Goal: Find specific page/section: Find specific page/section

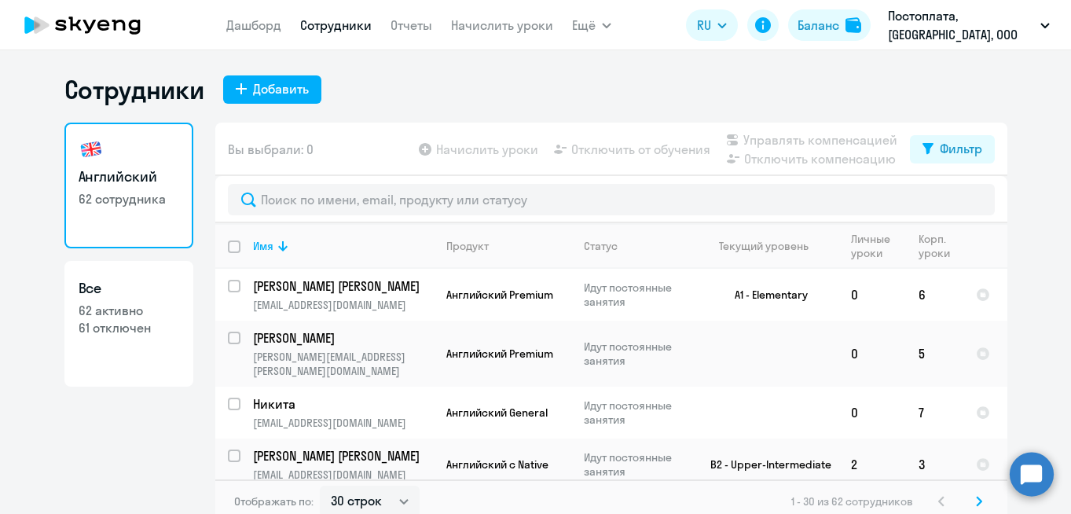
select select "30"
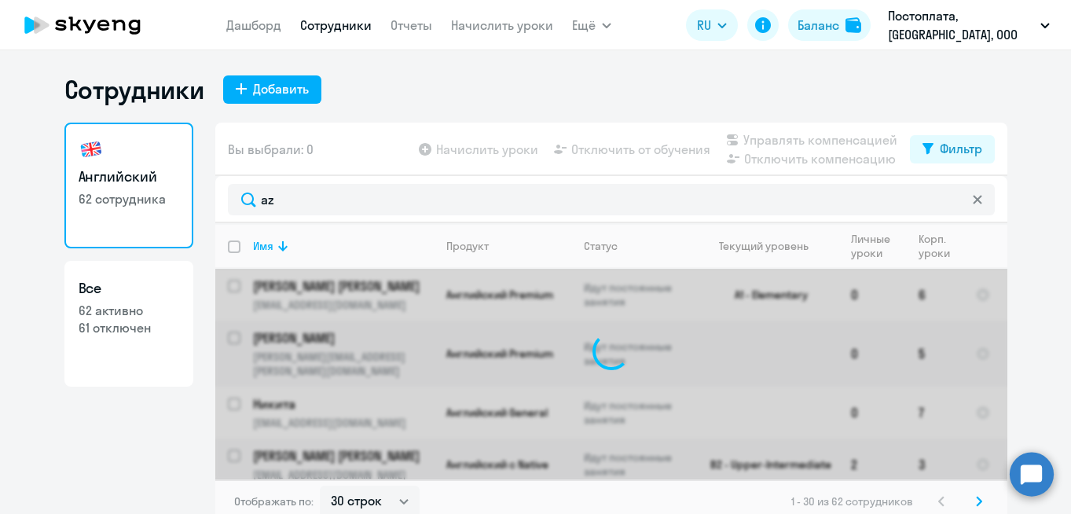
type input "azi"
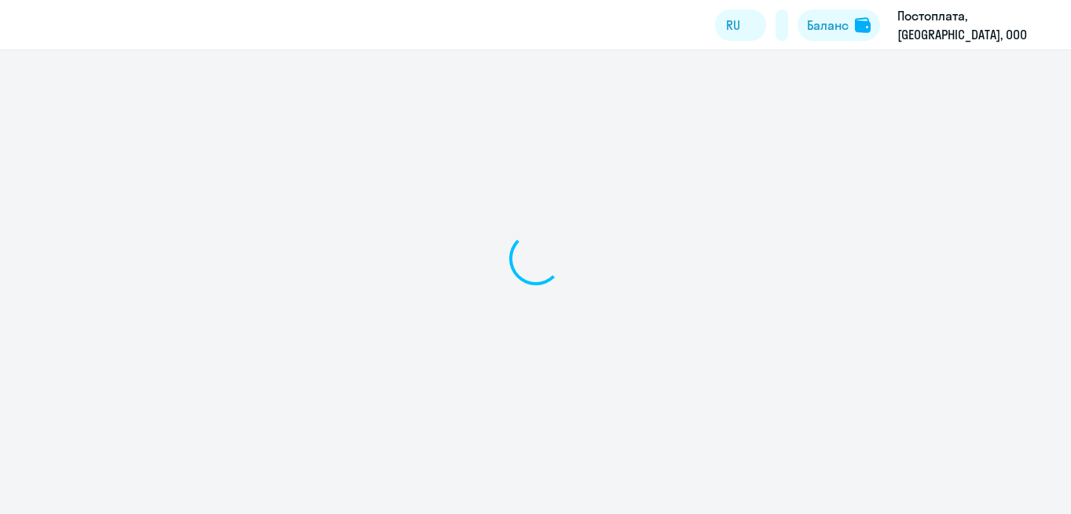
select select "30"
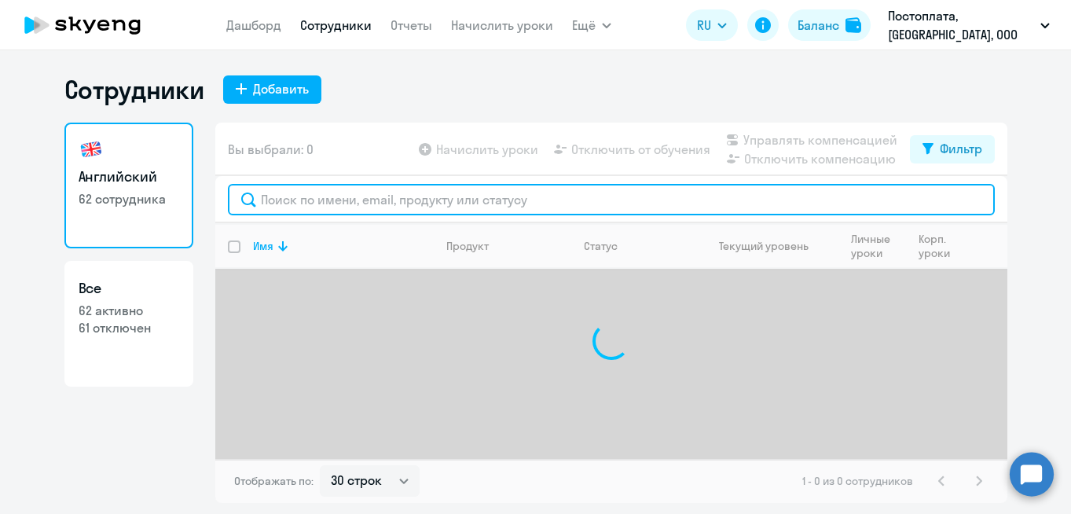
click at [357, 194] on input "text" at bounding box center [611, 199] width 767 height 31
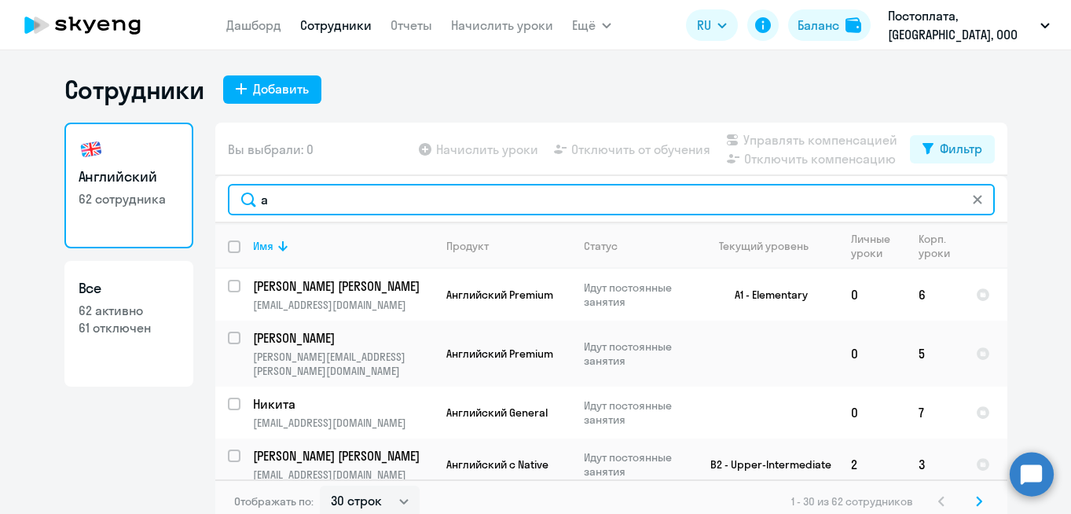
type input "az"
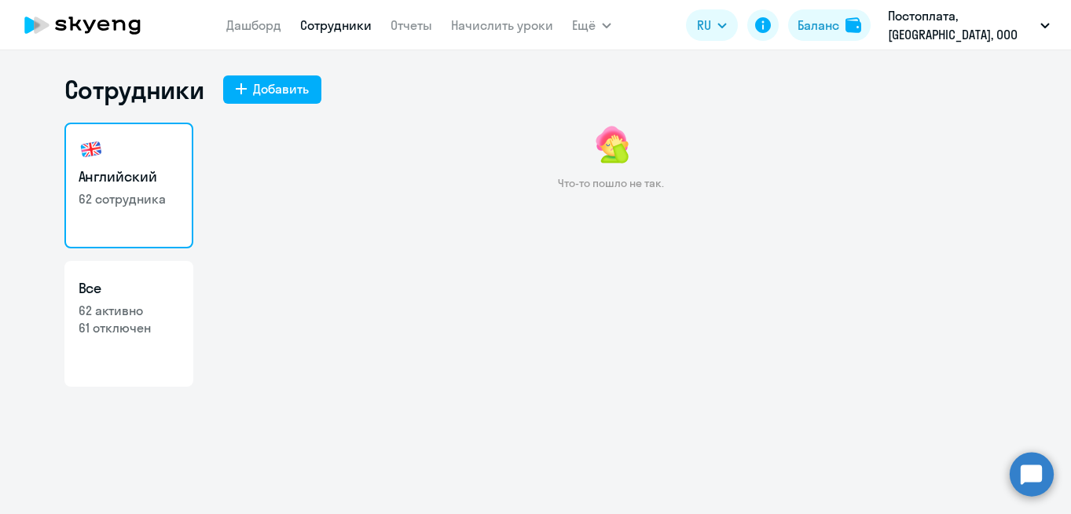
click at [562, 147] on div "Что-то пошло не так." at bounding box center [611, 166] width 792 height 86
click at [126, 213] on link "Английский 62 сотрудника" at bounding box center [128, 186] width 129 height 126
click at [348, 29] on link "Сотрудники" at bounding box center [335, 25] width 71 height 16
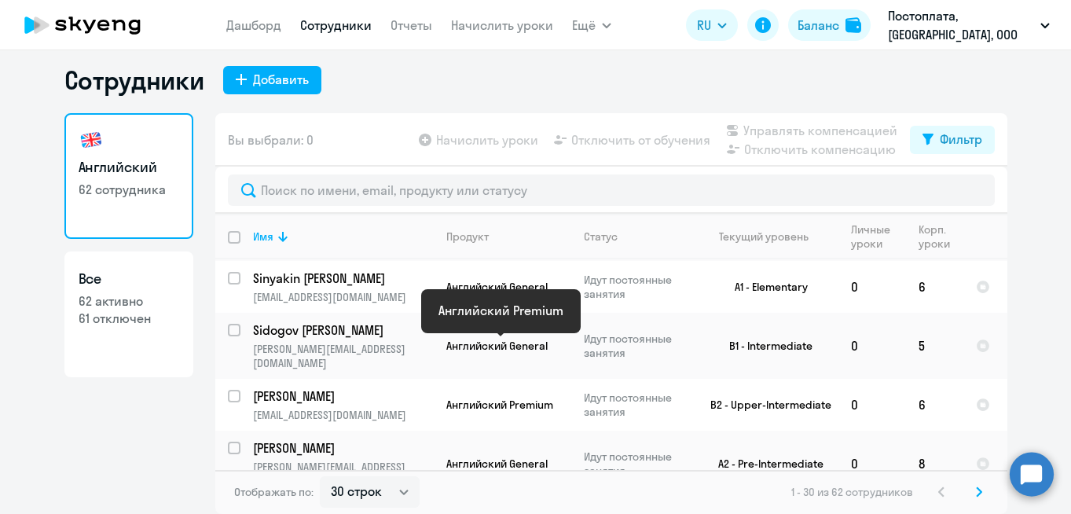
scroll to position [9, 0]
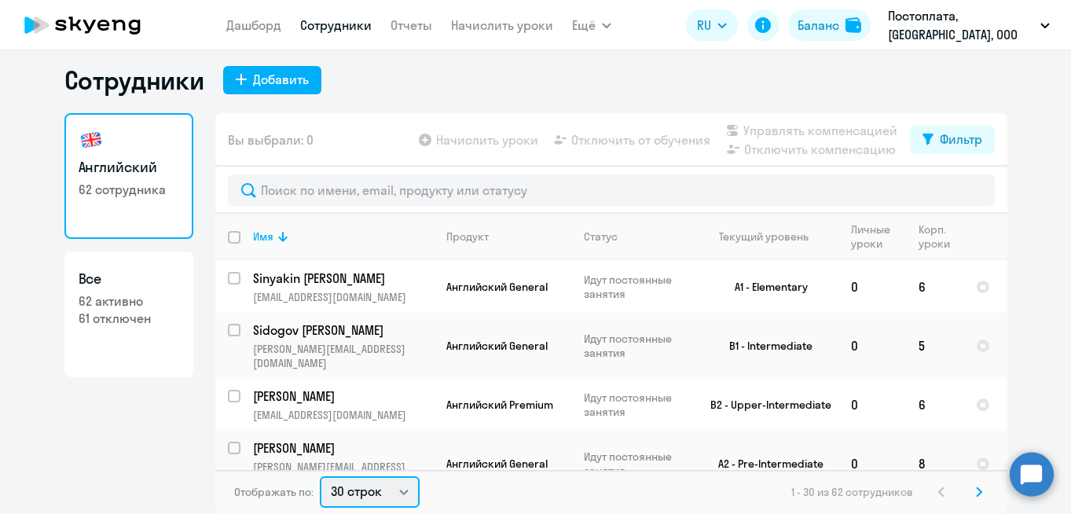
select select "100"
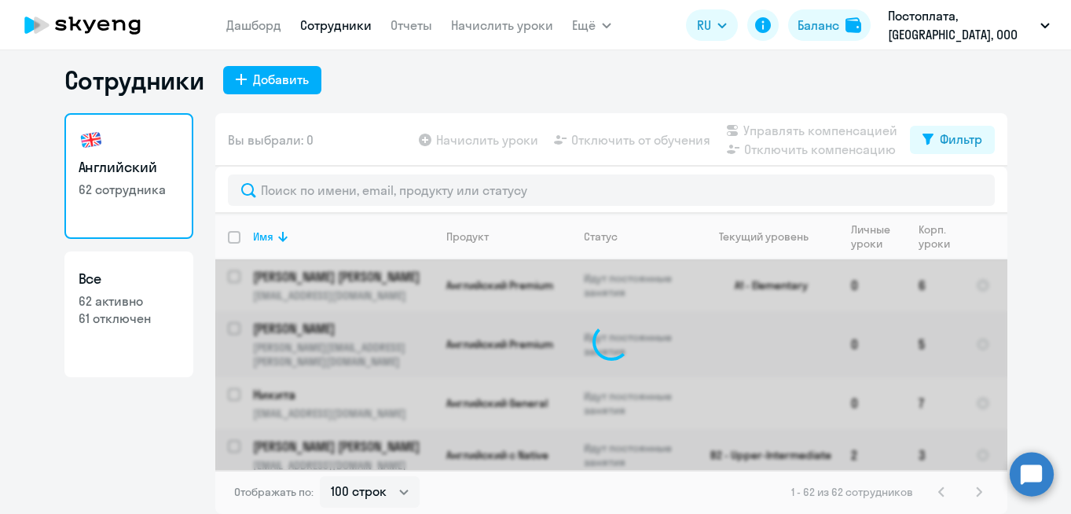
click at [123, 434] on div "Английский 62 сотрудника Все 62 активно 61 отключен" at bounding box center [128, 308] width 129 height 391
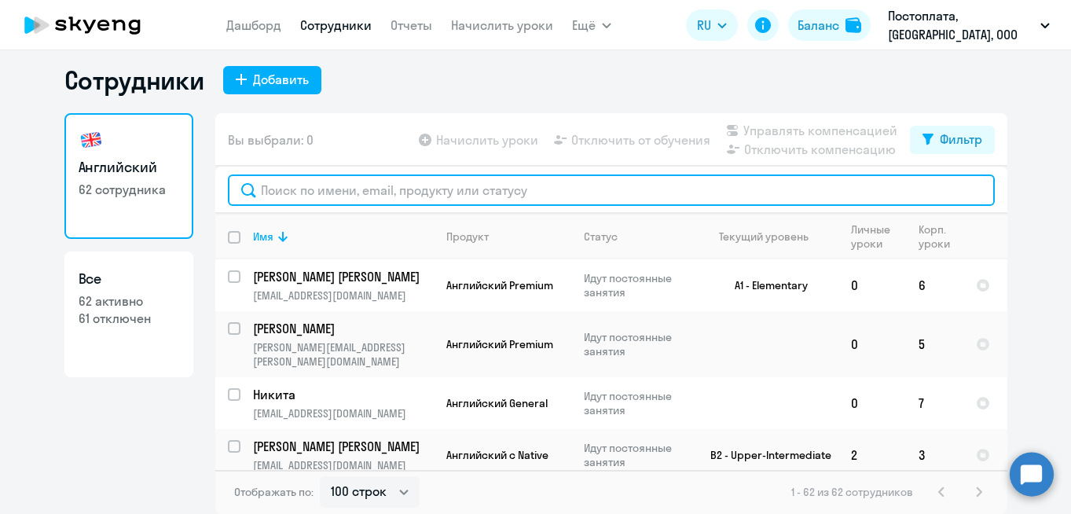
click at [361, 179] on input "text" at bounding box center [611, 189] width 767 height 31
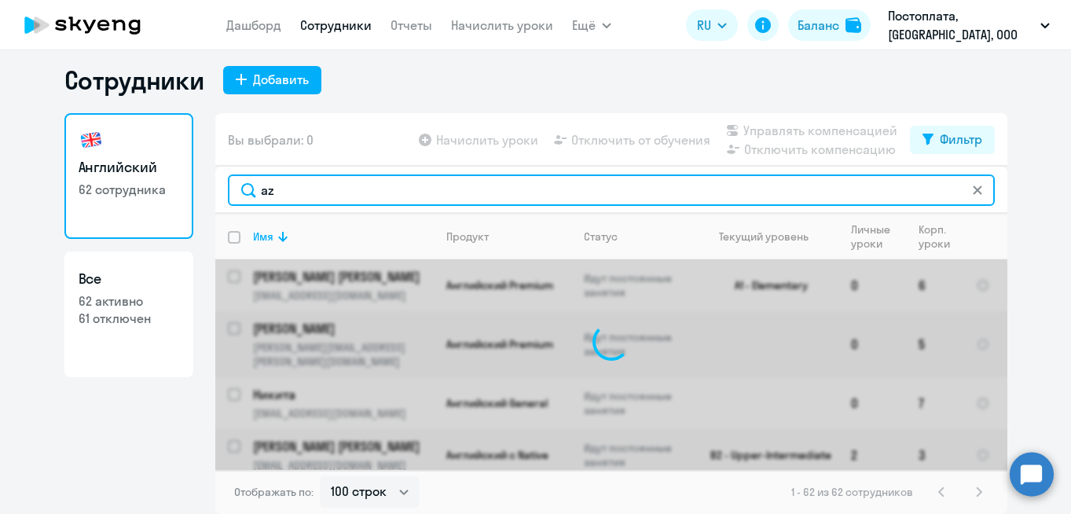
type input "azi"
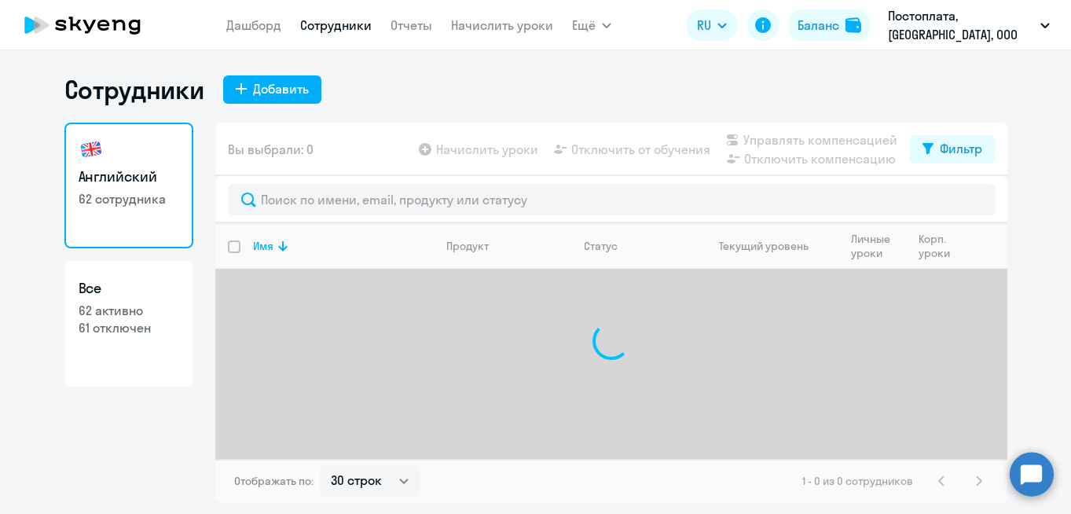
select select "30"
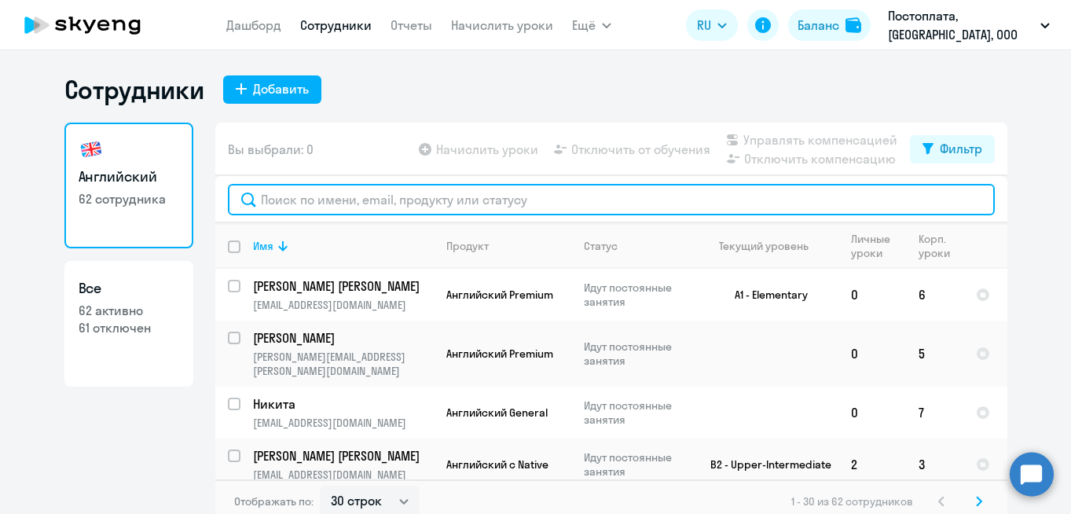
click at [352, 211] on input "text" at bounding box center [611, 199] width 767 height 31
type input "ф"
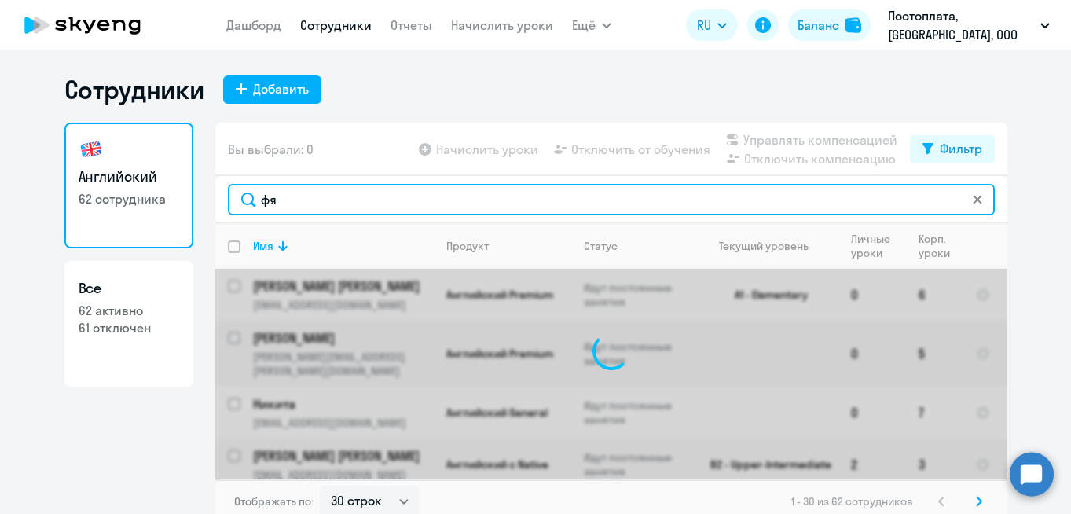
type input "ф"
type input "az"
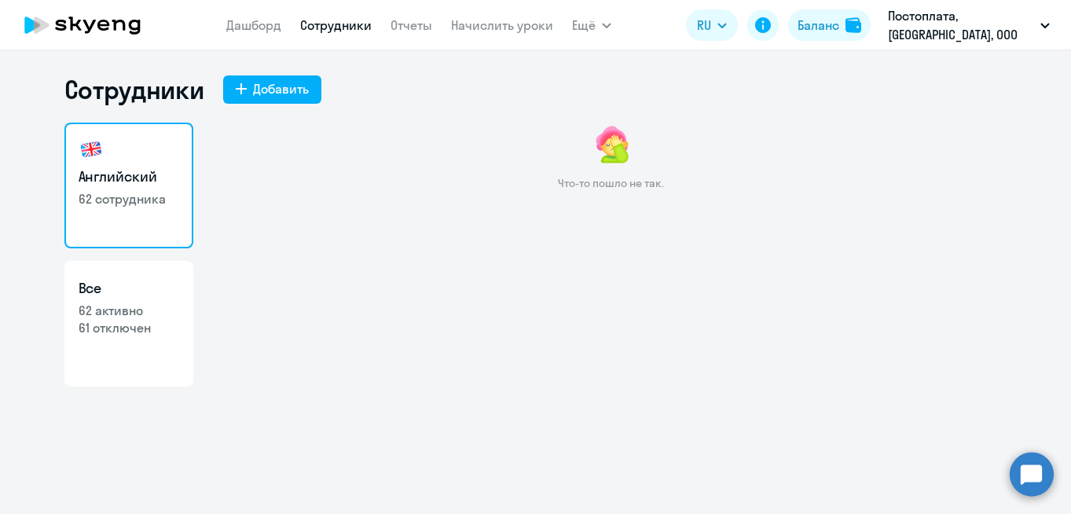
click at [355, 35] on nav "Дашборд Сотрудники Отчеты Начислить уроки" at bounding box center [389, 24] width 327 height 31
click at [51, 19] on icon at bounding box center [82, 24] width 138 height 39
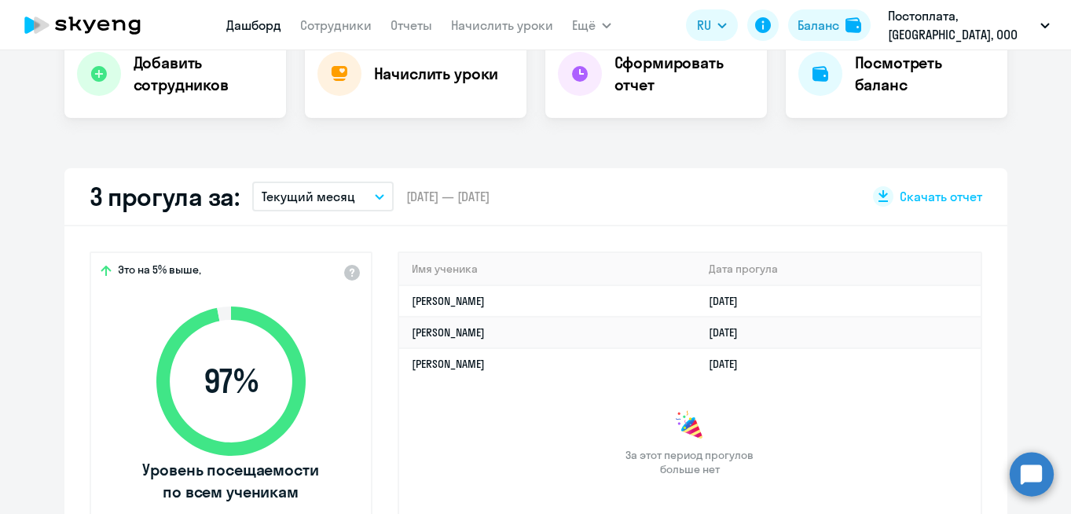
scroll to position [350, 0]
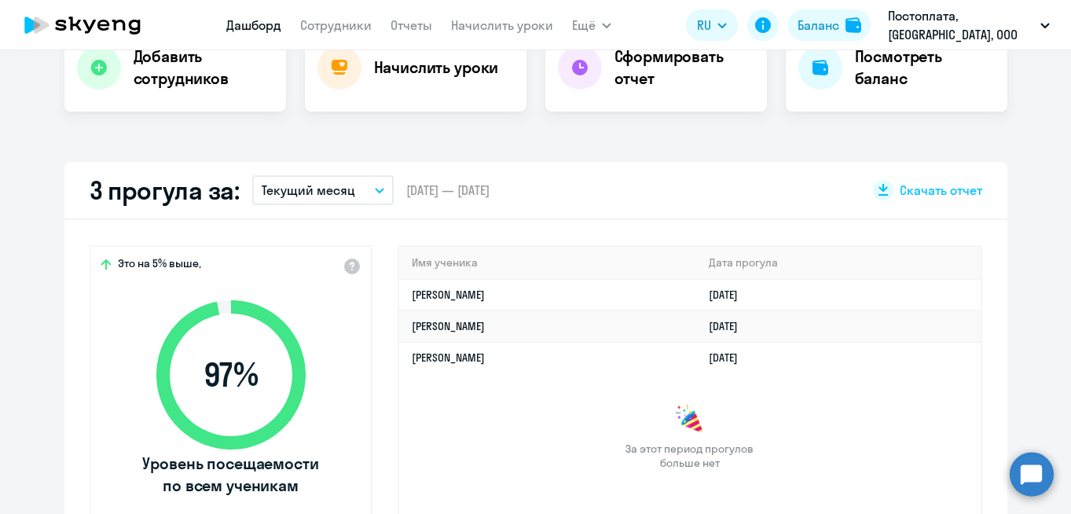
select select "30"
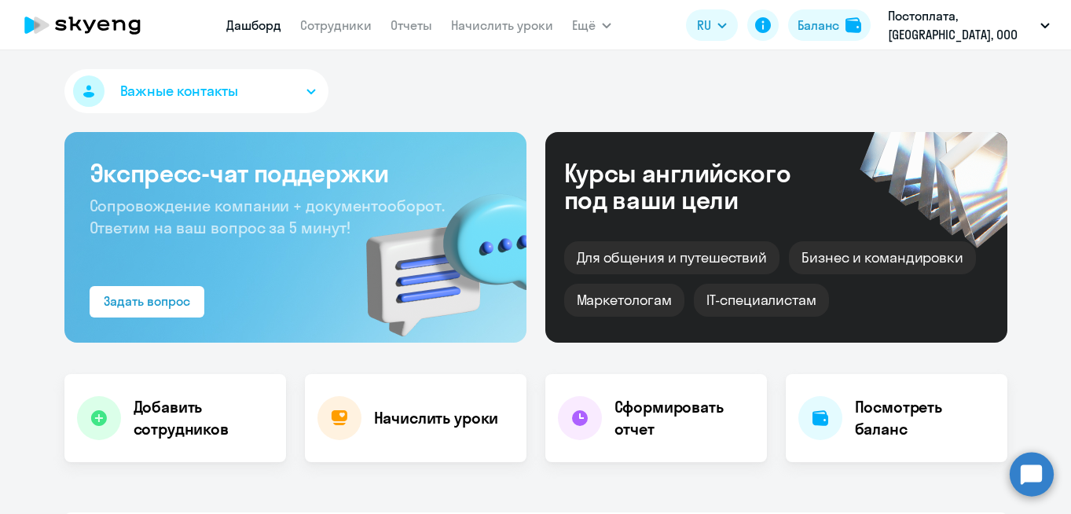
scroll to position [0, 0]
click at [104, 37] on icon at bounding box center [82, 24] width 138 height 39
